Goal: Task Accomplishment & Management: Manage account settings

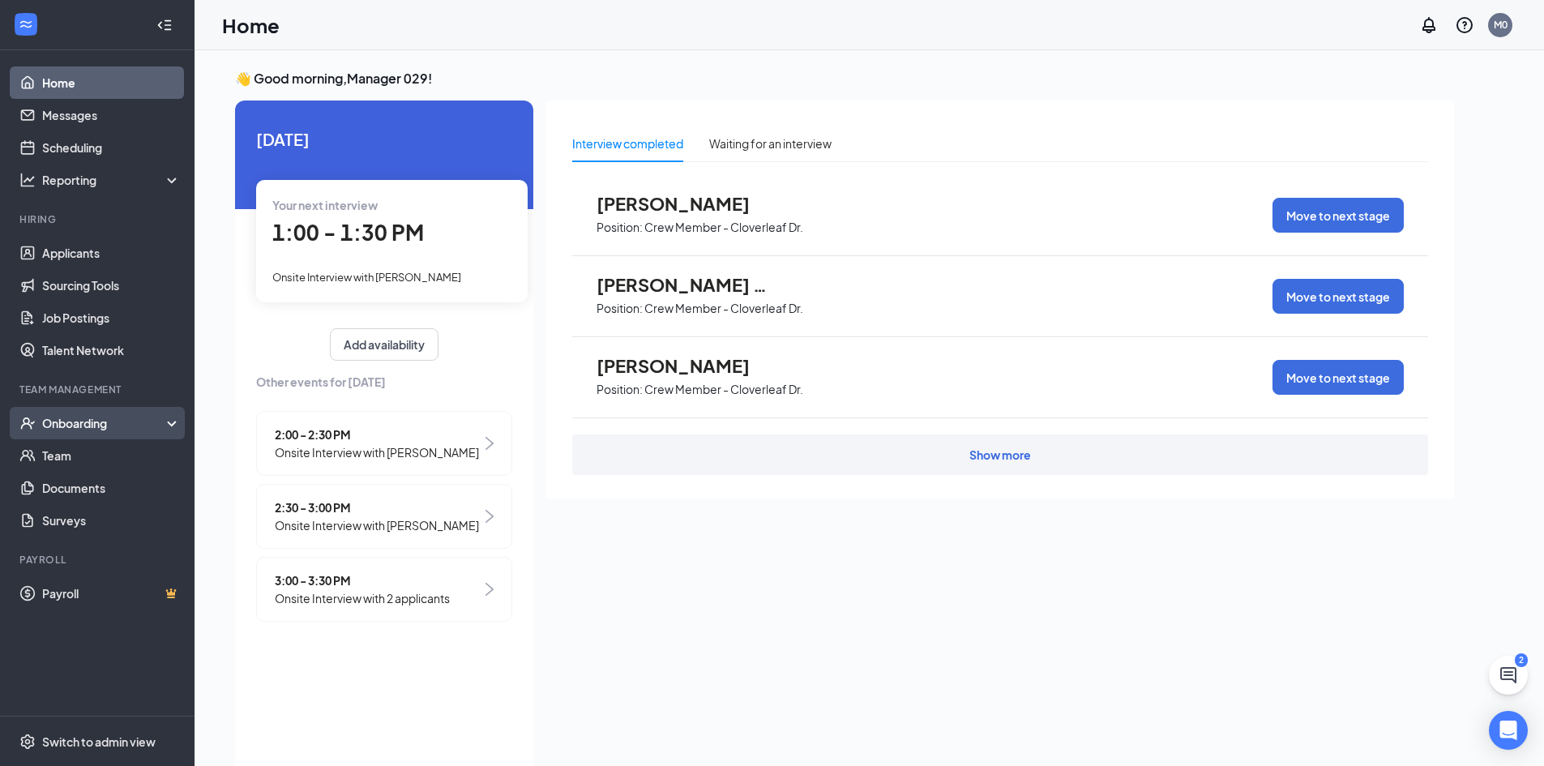
click at [77, 419] on div "Onboarding" at bounding box center [104, 423] width 125 height 16
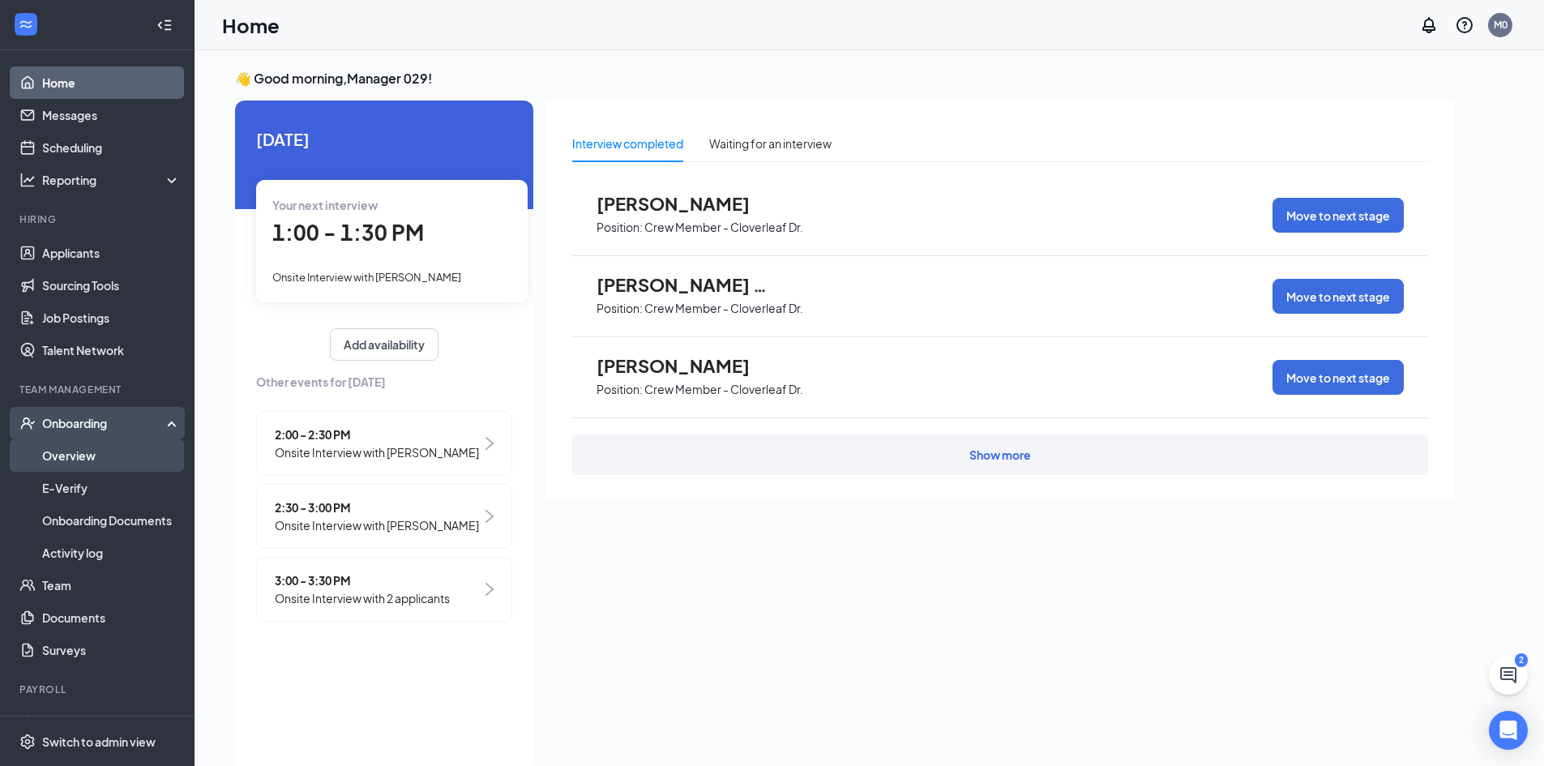
click at [112, 453] on link "Overview" at bounding box center [111, 455] width 139 height 32
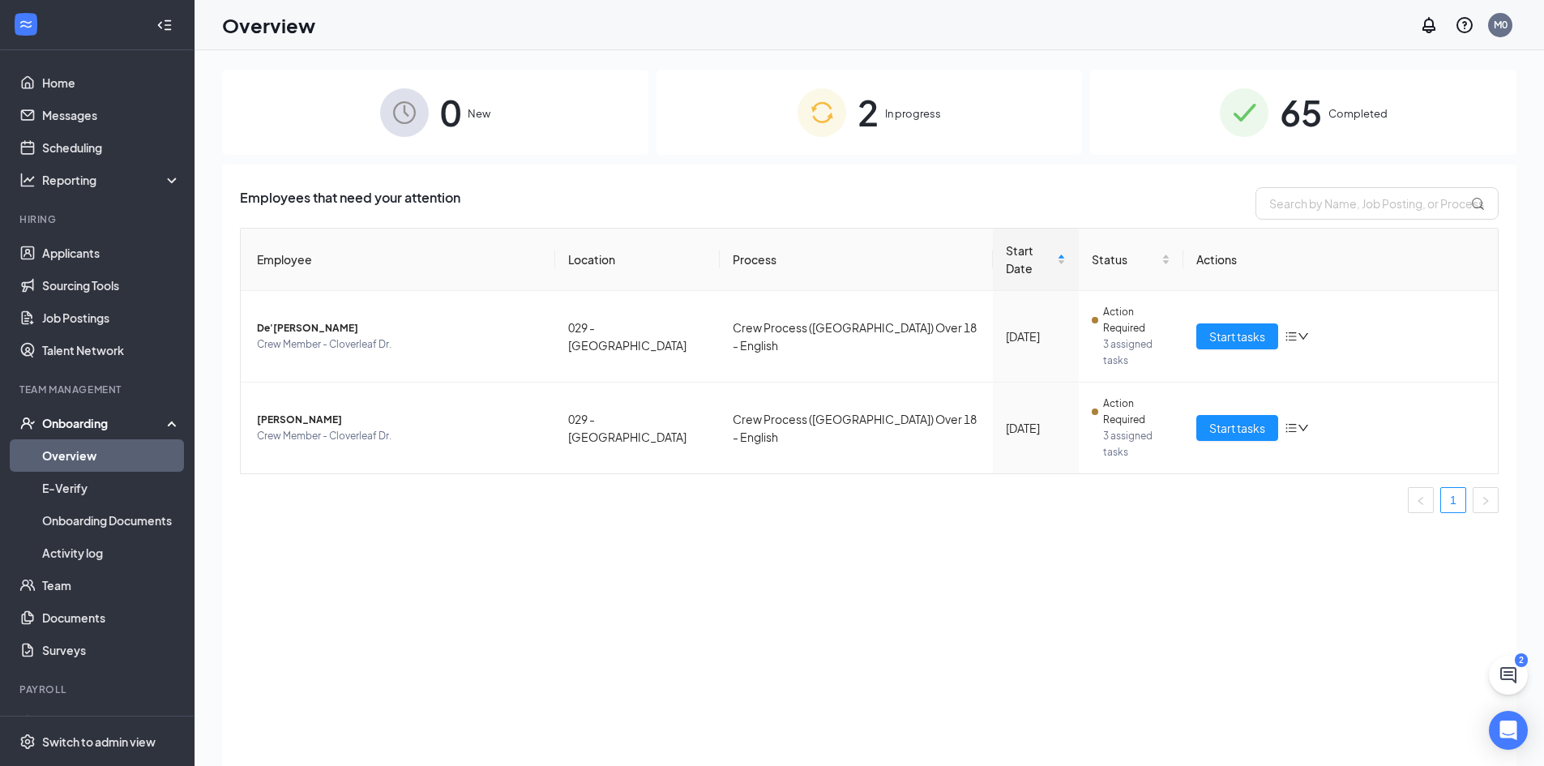
click at [71, 441] on link "Overview" at bounding box center [111, 455] width 139 height 32
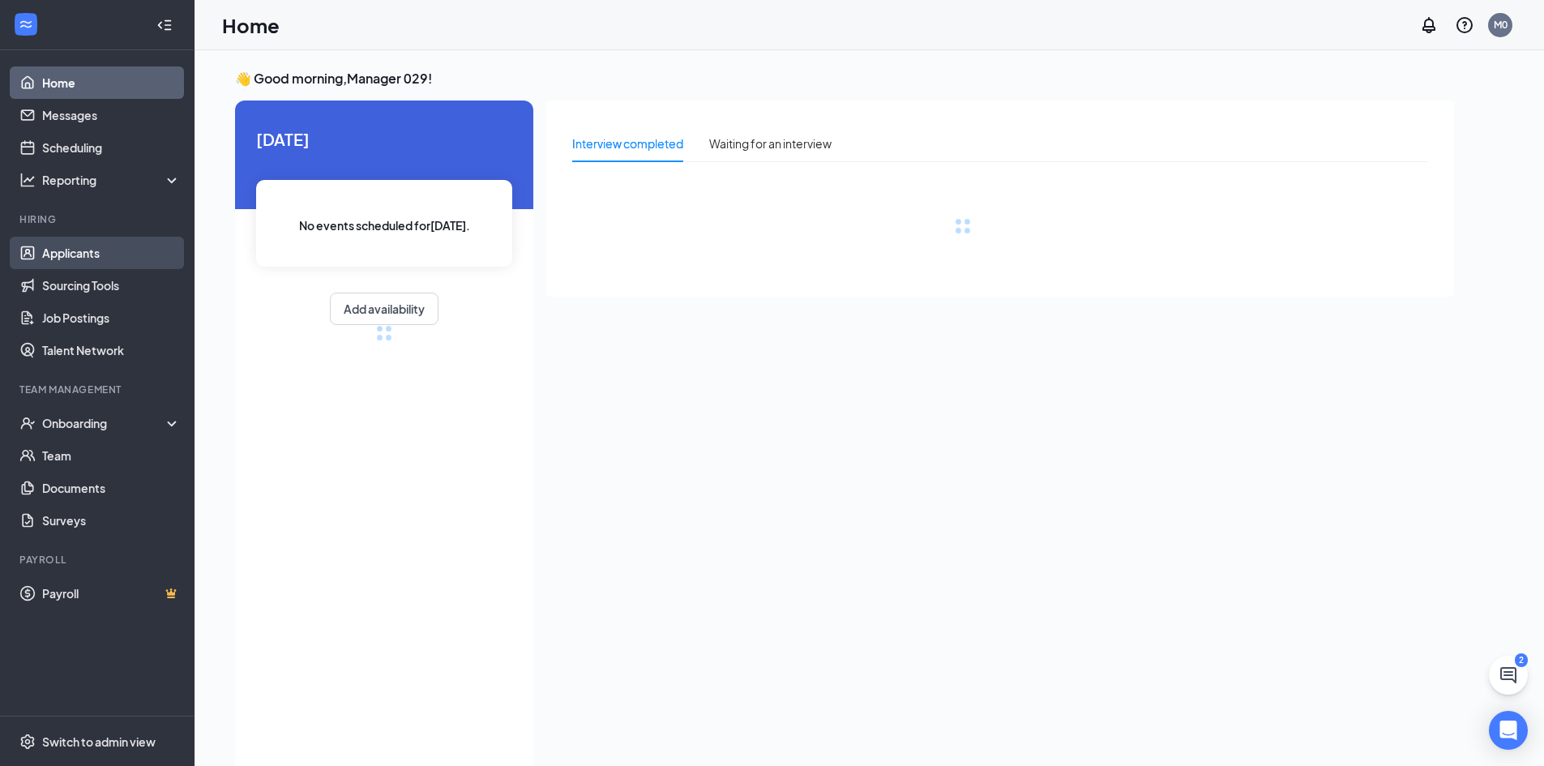
click at [71, 250] on link "Applicants" at bounding box center [111, 253] width 139 height 32
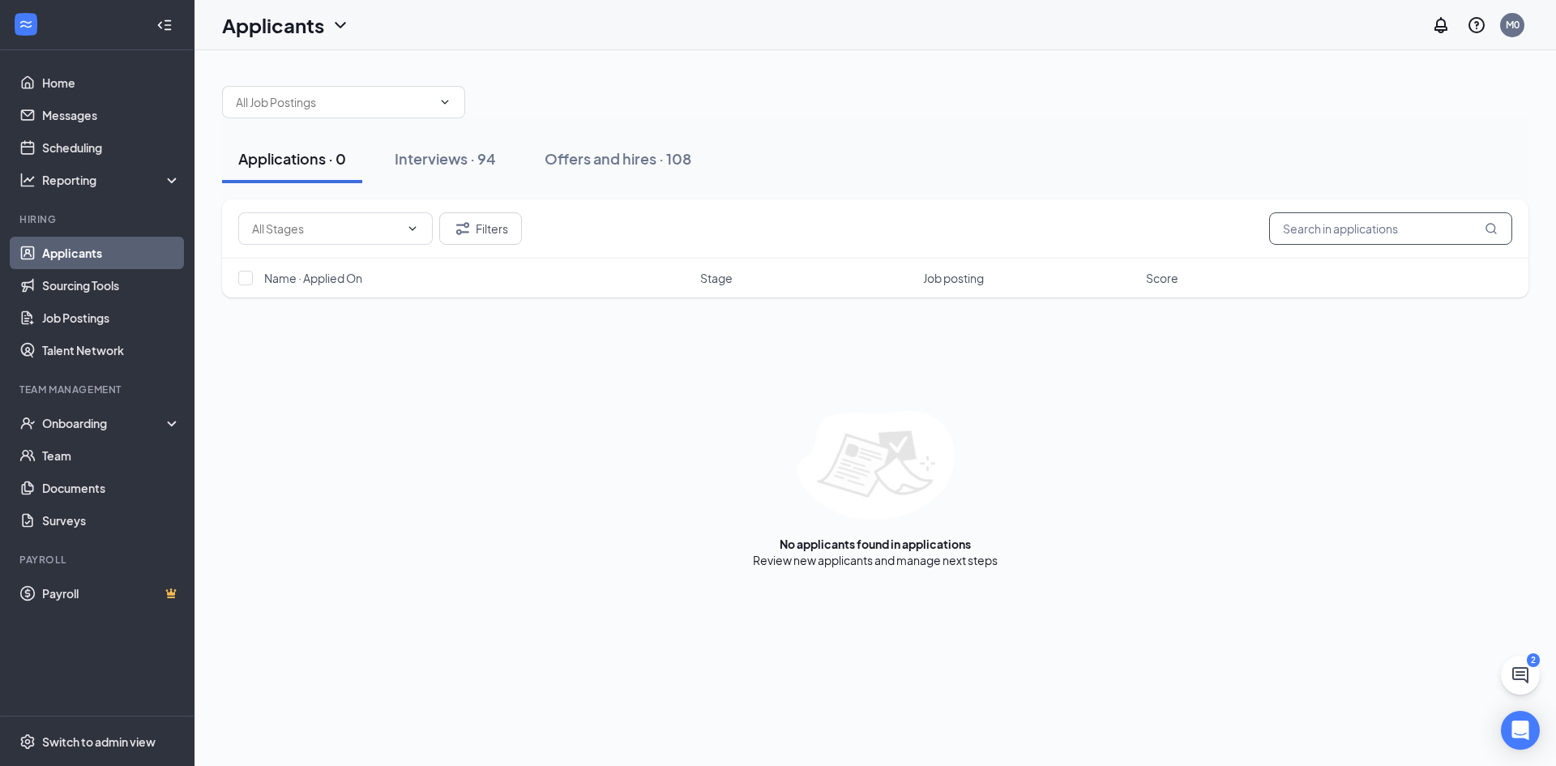
click at [1319, 238] on input "text" at bounding box center [1390, 228] width 243 height 32
type input "zyon"
click at [939, 560] on link "Interviews" at bounding box center [925, 560] width 55 height 15
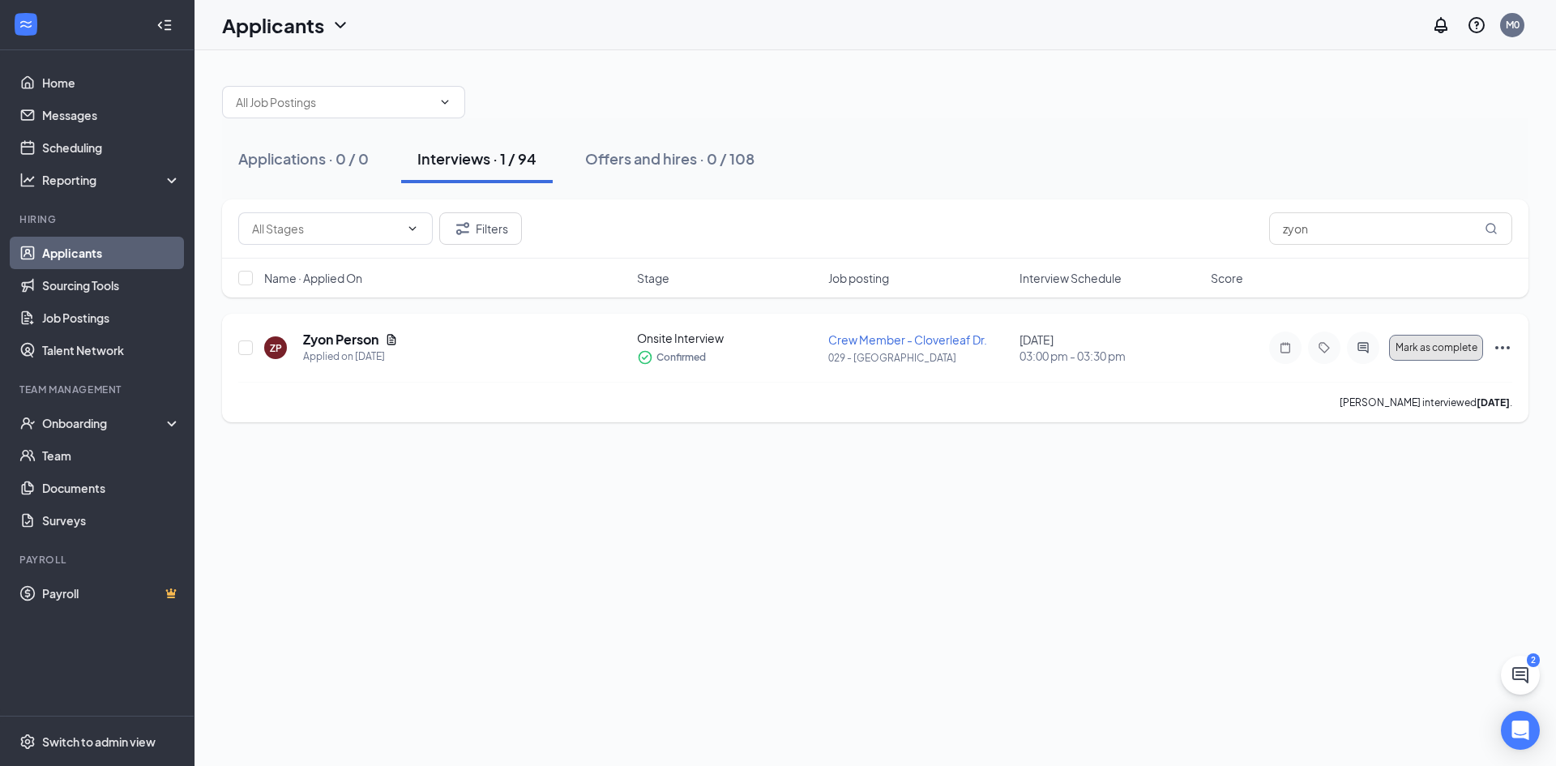
click at [1445, 344] on span "Mark as complete" at bounding box center [1437, 347] width 82 height 11
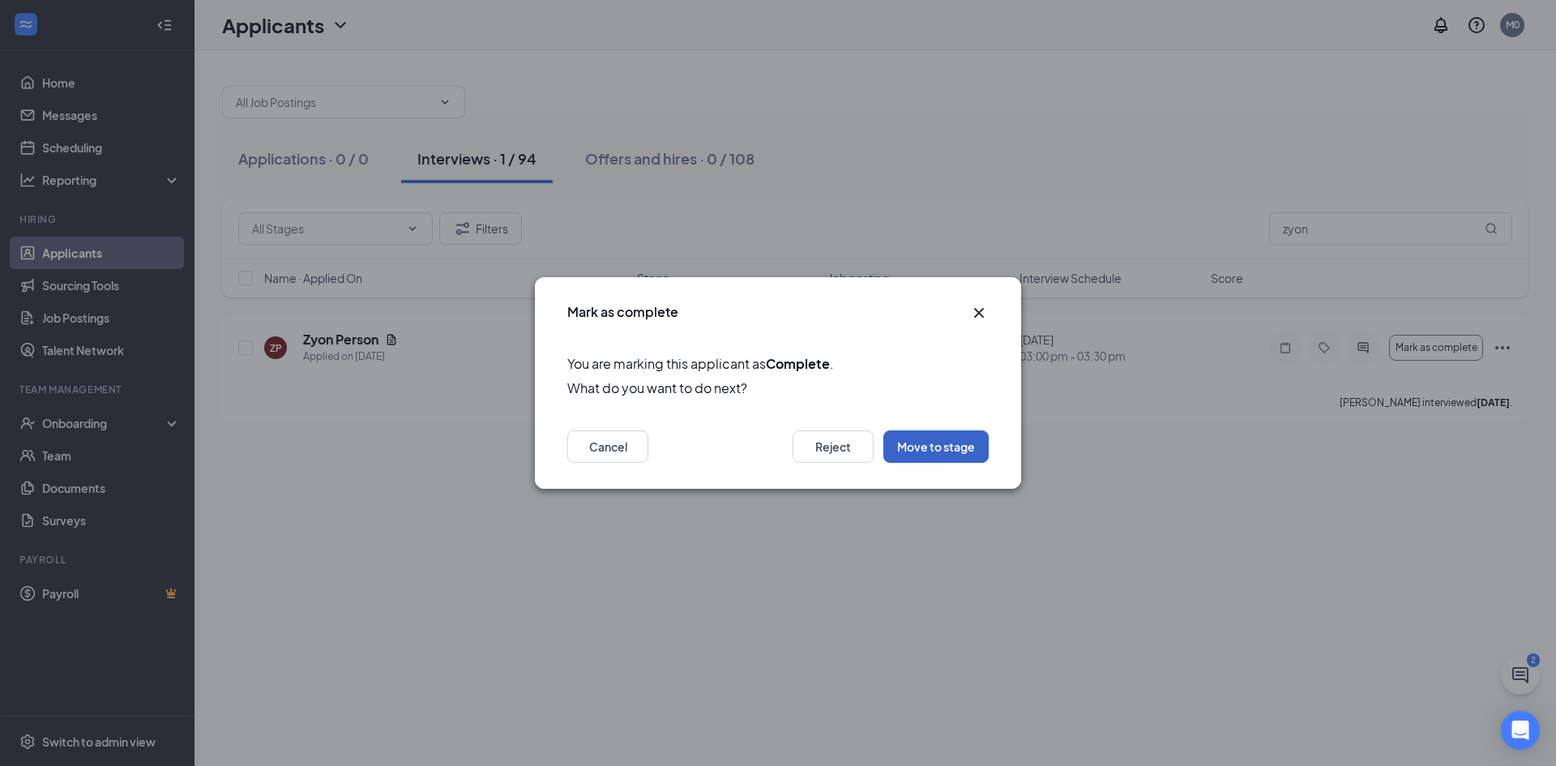
click at [940, 451] on button "Move to stage" at bounding box center [936, 446] width 105 height 32
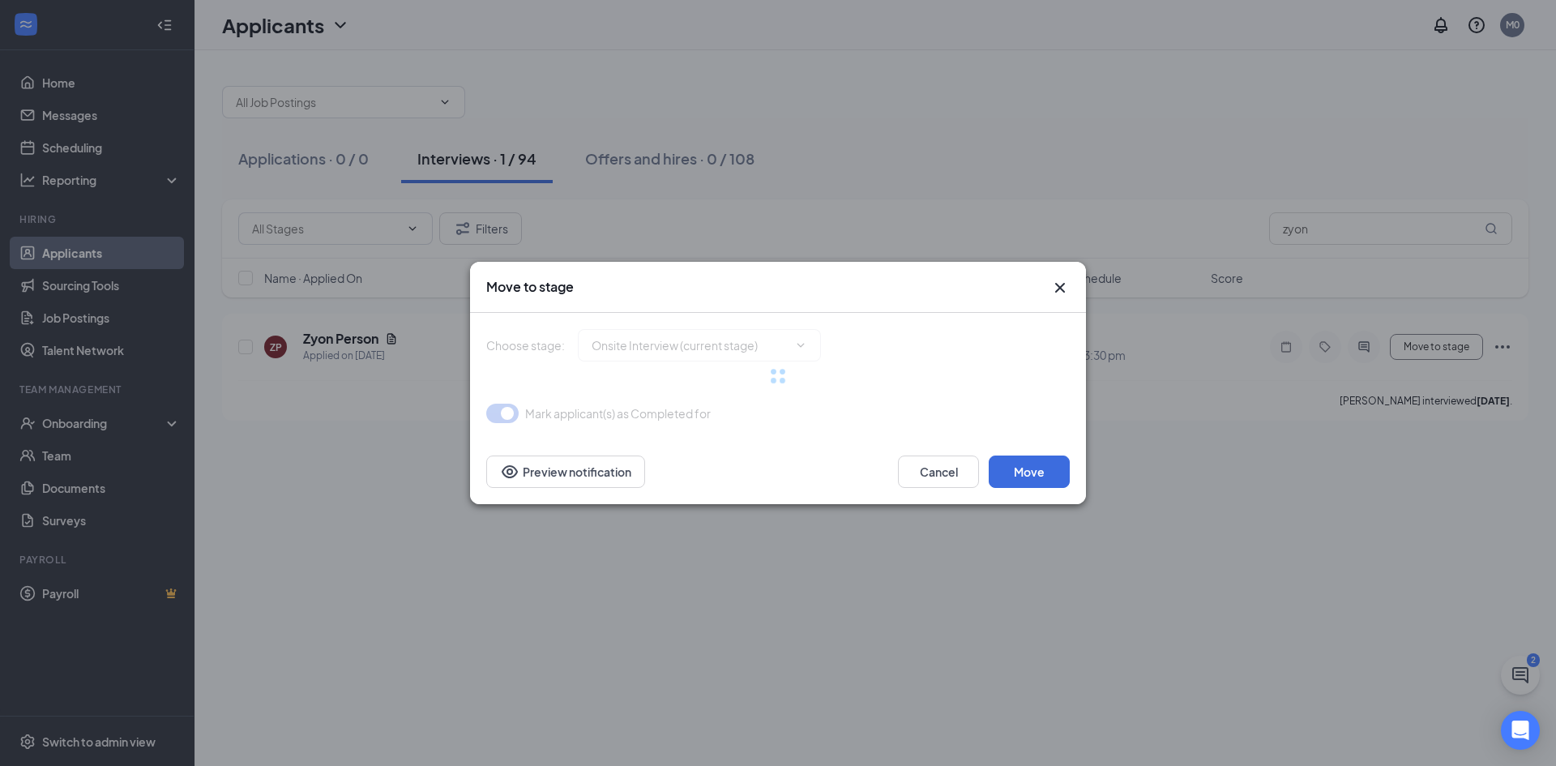
type input "Rate Sign Sheet (next stage)"
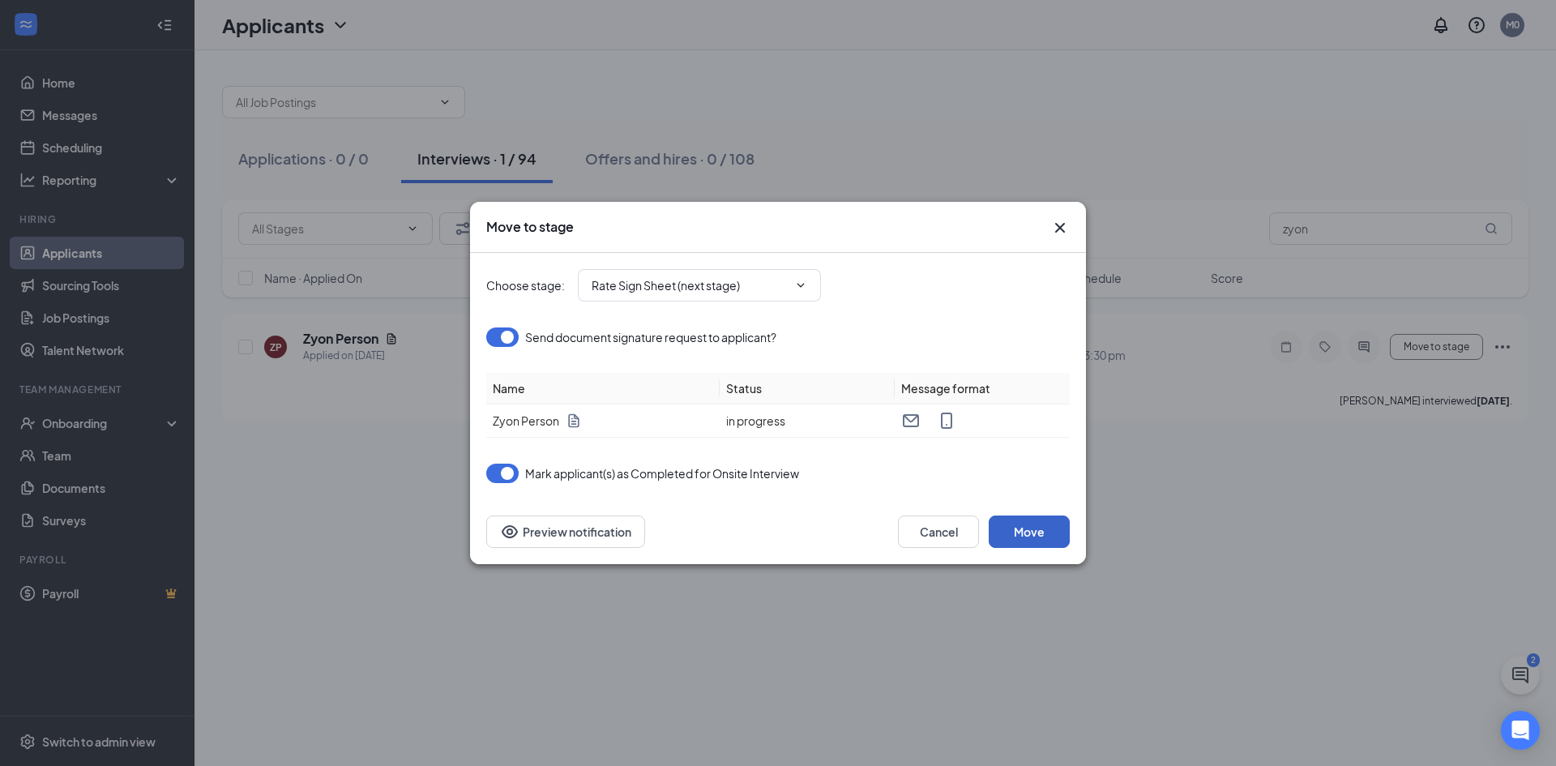
click at [1052, 533] on button "Move" at bounding box center [1029, 532] width 81 height 32
